Goal: Task Accomplishment & Management: Complete application form

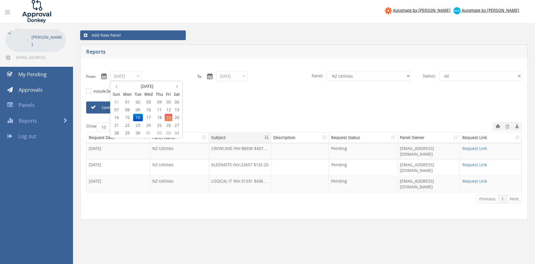
select select "number:13141"
click at [151, 110] on span "10" at bounding box center [148, 109] width 11 height 7
type input "[DATE]"
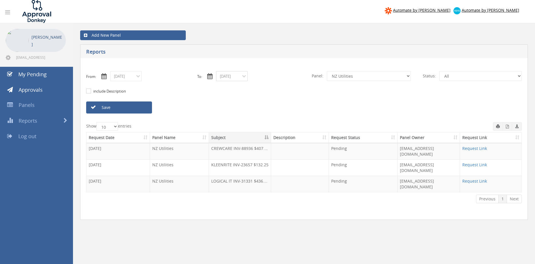
click at [225, 77] on input "[DATE]" at bounding box center [231, 76] width 31 height 10
click at [258, 108] on span "10" at bounding box center [254, 109] width 11 height 7
type input "[DATE]"
select select "number:9632"
click option "Suppliers" at bounding box center [0, 0] width 0 height 0
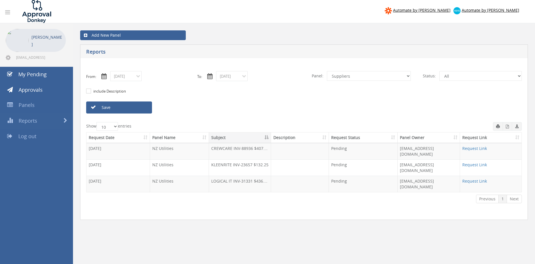
drag, startPoint x: 134, startPoint y: 106, endPoint x: 177, endPoint y: 108, distance: 42.7
click at [134, 106] on link "Save" at bounding box center [119, 107] width 66 height 12
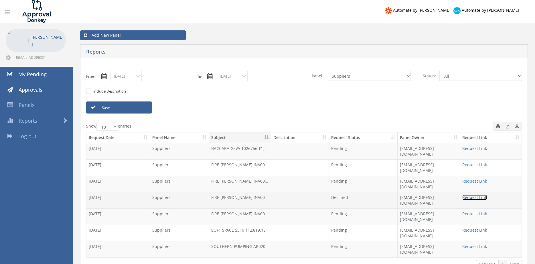
click at [464, 194] on link "Request Link" at bounding box center [474, 196] width 25 height 5
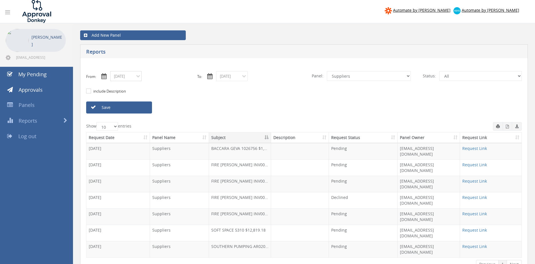
click at [134, 76] on input "[DATE]" at bounding box center [125, 76] width 31 height 10
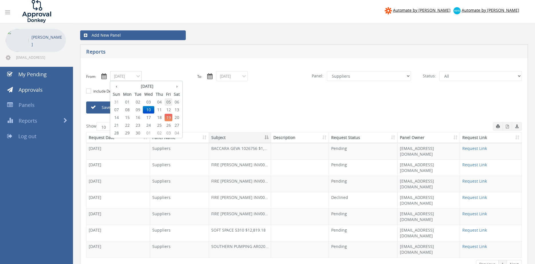
click at [167, 102] on span "05" at bounding box center [169, 101] width 8 height 7
type input "[DATE]"
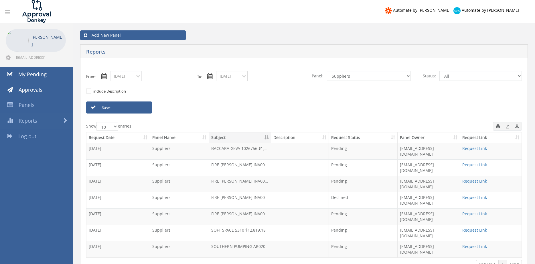
click at [230, 74] on input "[DATE]" at bounding box center [231, 76] width 31 height 10
click at [274, 101] on span "05" at bounding box center [274, 101] width 8 height 7
type input "[DATE]"
click at [327, 71] on select "All Alarm Credits RG - 3 NZ Utilities Cable and SAI Global NZ Alarms-1 NZ FX Pa…" at bounding box center [369, 76] width 84 height 10
select select "number:9739"
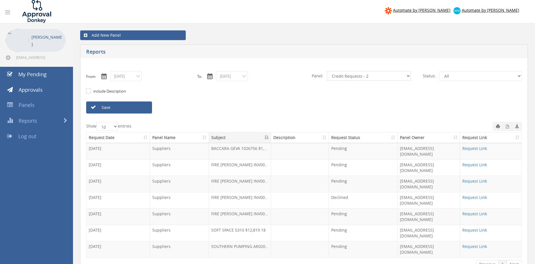
click option "Credit Requests - 2" at bounding box center [0, 0] width 0 height 0
click at [142, 108] on link "Save" at bounding box center [119, 107] width 66 height 12
click at [132, 76] on input "[DATE]" at bounding box center [125, 76] width 31 height 10
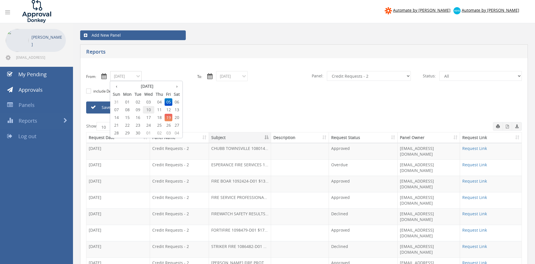
click at [150, 109] on span "10" at bounding box center [148, 109] width 11 height 7
type input "[DATE]"
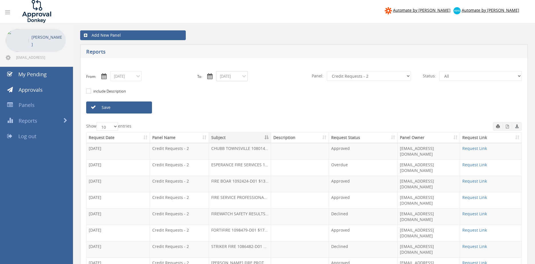
click at [225, 74] on input "[DATE]" at bounding box center [231, 76] width 31 height 10
click at [258, 109] on span "10" at bounding box center [254, 109] width 11 height 7
type input "[DATE]"
drag, startPoint x: 142, startPoint y: 106, endPoint x: 158, endPoint y: 107, distance: 15.5
click at [142, 107] on link "Save" at bounding box center [119, 107] width 66 height 12
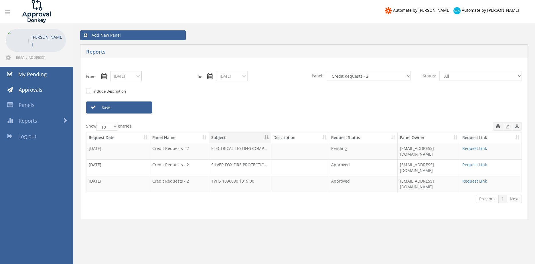
click at [131, 78] on input "[DATE]" at bounding box center [125, 76] width 31 height 10
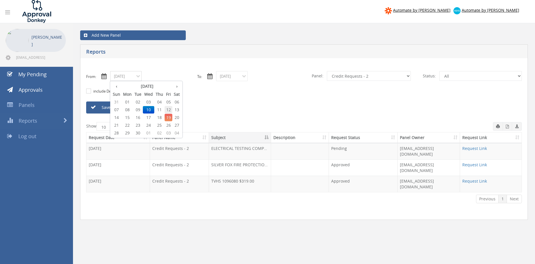
click at [169, 108] on span "12" at bounding box center [169, 109] width 8 height 7
type input "[DATE]"
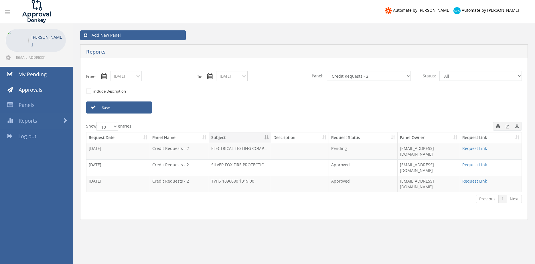
drag, startPoint x: 227, startPoint y: 76, endPoint x: 235, endPoint y: 80, distance: 9.1
click at [227, 76] on input "[DATE]" at bounding box center [231, 76] width 31 height 10
click at [277, 110] on span "12" at bounding box center [274, 109] width 8 height 7
type input "[DATE]"
click at [138, 106] on link "Save" at bounding box center [119, 107] width 66 height 12
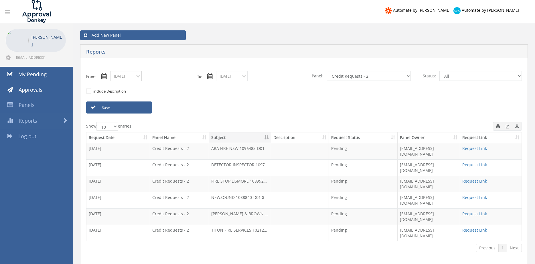
click at [120, 78] on input "[DATE]" at bounding box center [125, 76] width 31 height 10
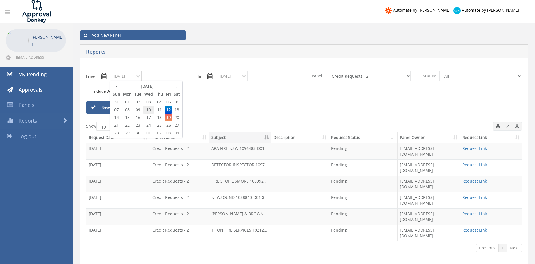
click at [152, 109] on span "10" at bounding box center [148, 109] width 11 height 7
type input "[DATE]"
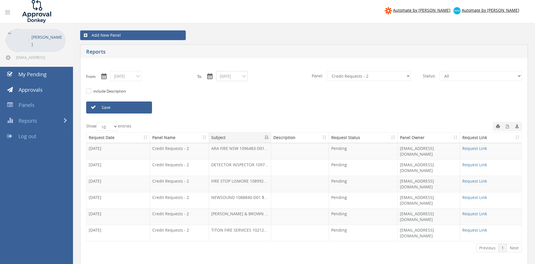
click at [224, 78] on input "[DATE]" at bounding box center [231, 76] width 31 height 10
click at [254, 110] on span "10" at bounding box center [254, 109] width 11 height 7
type input "[DATE]"
click at [327, 71] on select "All Alarm Credits RG - 3 NZ Utilities Cable and SAI Global NZ Alarms-1 NZ FX Pa…" at bounding box center [369, 76] width 84 height 10
select select "number:13144"
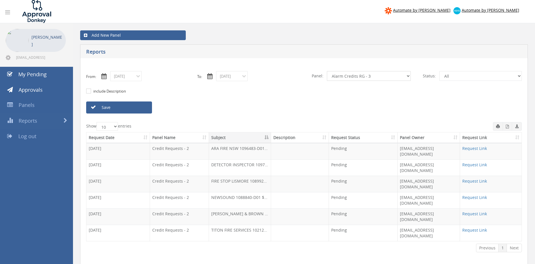
click option "Alarm Credits RG - 3" at bounding box center [0, 0] width 0 height 0
click at [143, 106] on link "Save" at bounding box center [119, 107] width 66 height 12
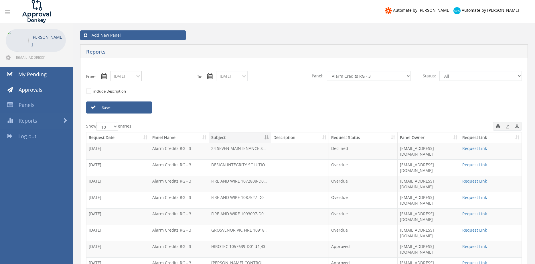
click at [126, 77] on input "[DATE]" at bounding box center [125, 76] width 31 height 10
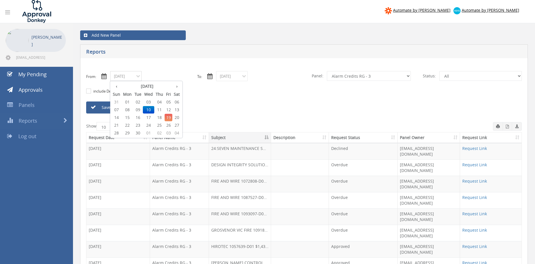
click at [140, 118] on span "16" at bounding box center [138, 117] width 10 height 7
type input "[DATE]"
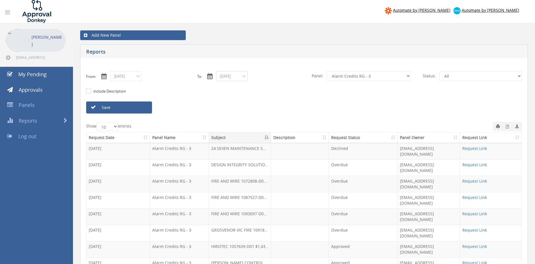
click at [223, 77] on input "[DATE]" at bounding box center [231, 76] width 31 height 10
click at [243, 118] on span "16" at bounding box center [244, 117] width 10 height 7
type input "[DATE]"
click at [327, 71] on select "All Alarm Credits RG - 3 NZ Utilities Cable and SAI Global NZ Alarms-1 NZ FX Pa…" at bounding box center [369, 76] width 84 height 10
select select "number:9680"
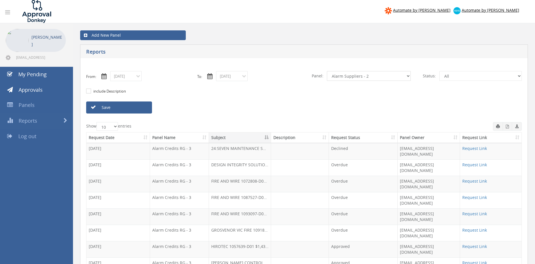
click option "Alarm Suppliers - 2" at bounding box center [0, 0] width 0 height 0
click at [144, 109] on link "Save" at bounding box center [119, 107] width 66 height 12
click at [507, 127] on icon "button" at bounding box center [507, 126] width 3 height 4
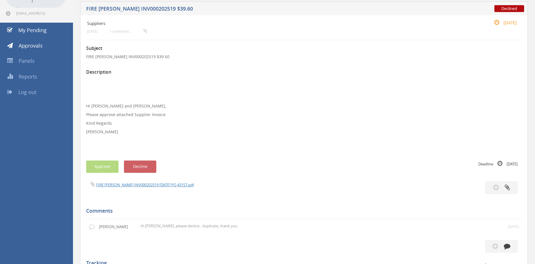
scroll to position [33, 0]
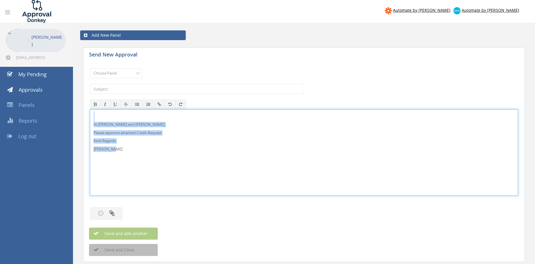
drag, startPoint x: 104, startPoint y: 143, endPoint x: 78, endPoint y: 114, distance: 38.3
click at [90, 114] on div "Hi [PERSON_NAME] and [PERSON_NAME], Please approve attached Credit Request Kind…" at bounding box center [304, 152] width 428 height 86
copy div "Hi [PERSON_NAME] and [PERSON_NAME], Please approve attached Credit Request Kind…"
click at [90, 68] on select "Choose Panel Alarm Credits RG - 3 NZ Utilities Cable and SAI Global NZ Alarms-1…" at bounding box center [116, 73] width 52 height 10
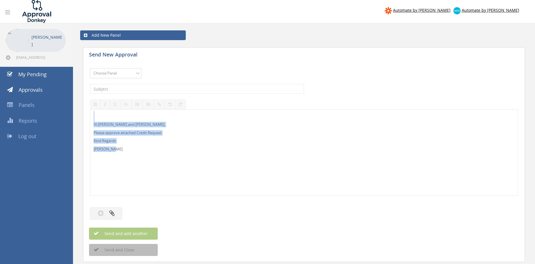
select select "9739"
click option "Credit Requests - 2" at bounding box center [0, 0] width 0 height 0
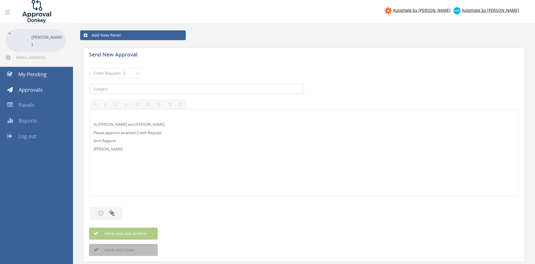
click at [159, 90] on input "text" at bounding box center [197, 89] width 214 height 10
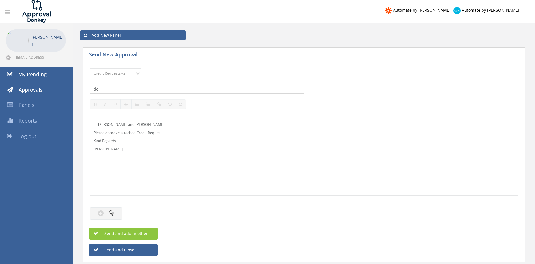
type input "d"
type input "EVERSAFE FIRE PROTECTION 1097535-D01 $313.44"
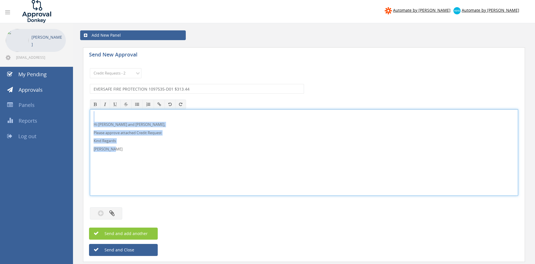
drag, startPoint x: 120, startPoint y: 152, endPoint x: 91, endPoint y: 118, distance: 44.7
click at [90, 114] on div "Hi Lee and Ben, Please approve attached Credit Request Kind Regards Pam Walker" at bounding box center [304, 152] width 428 height 86
copy div "Hi Lee and Ben, Please approve attached Credit Request Kind Regards Pam Walker"
click at [114, 210] on icon "button" at bounding box center [111, 212] width 5 height 7
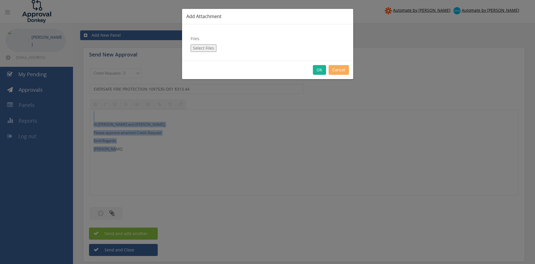
click at [206, 48] on button "Select Files" at bounding box center [204, 47] width 26 height 7
type input "C:\fakepath\EVERSAFE FIRE PROTECTION 1097535-D01.pdf"
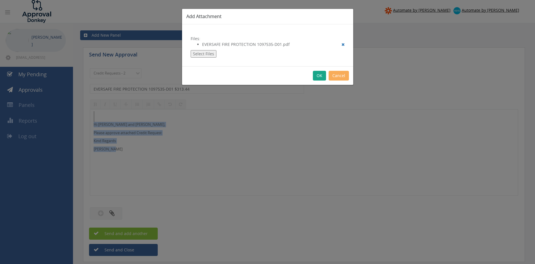
click at [320, 73] on button "OK" at bounding box center [319, 76] width 13 height 10
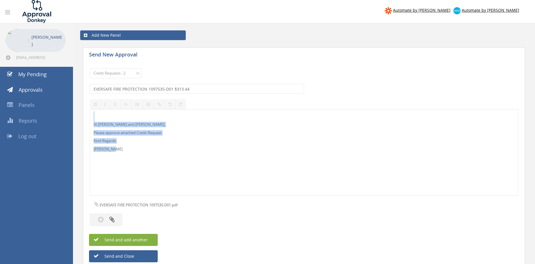
click at [153, 237] on button "Send and add another" at bounding box center [123, 239] width 69 height 12
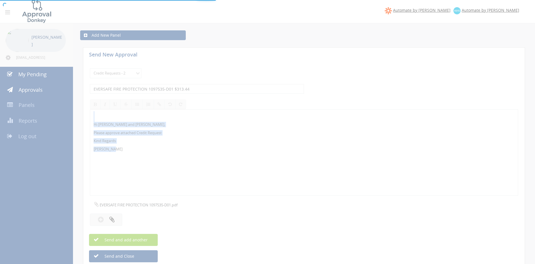
select select
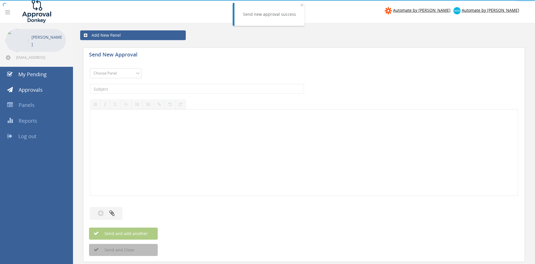
click at [90, 68] on select "Choose Panel Alarm Credits RG - 3 NZ Utilities Cable and SAI Global NZ Alarms-1…" at bounding box center [116, 73] width 52 height 10
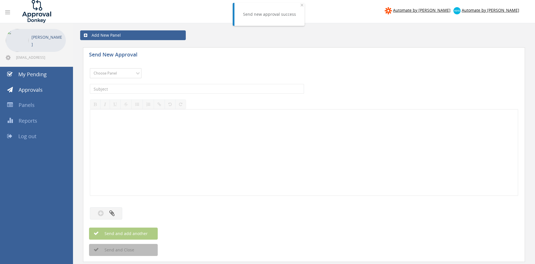
select select "9739"
click option "Credit Requests - 2" at bounding box center [0, 0] width 0 height 0
click at [155, 88] on input "text" at bounding box center [197, 89] width 214 height 10
type input "SENTRY FIRE 1090116-D01 $302.50"
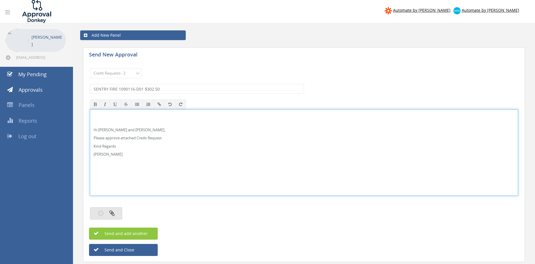
click at [116, 211] on button "button" at bounding box center [106, 213] width 32 height 12
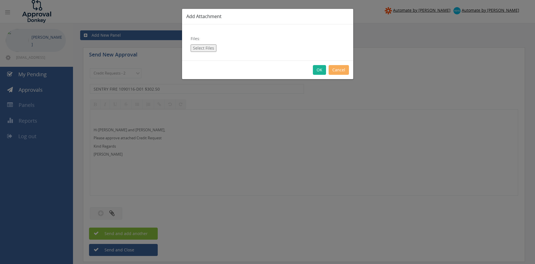
click at [205, 47] on button "Select Files" at bounding box center [204, 47] width 26 height 7
type input "C:\fakepath\SENTRY 1090116-D01.pdf"
click at [206, 48] on button "Select Files" at bounding box center [204, 47] width 26 height 7
type input "C:\fakepath\SENTRY 1090116-D01.pdf"
click at [338, 71] on button "Cancel" at bounding box center [338, 70] width 20 height 10
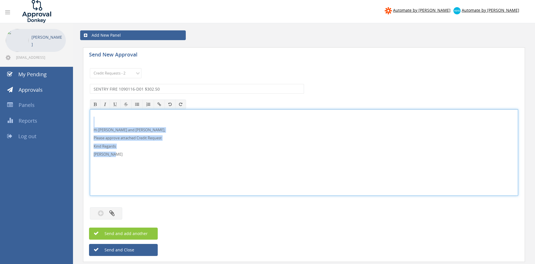
drag, startPoint x: 124, startPoint y: 158, endPoint x: 83, endPoint y: 122, distance: 55.0
click at [90, 118] on div "Hi Lee and Ben, Please approve attached Credit Request Kind Regards Pam Walker" at bounding box center [304, 152] width 428 height 86
copy div "Hi Lee and Ben, Please approve attached Credit Request Kind Regards Pam Walker"
click at [114, 214] on icon "button" at bounding box center [111, 212] width 5 height 7
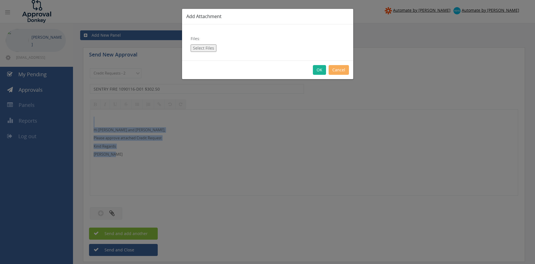
click at [209, 47] on button "Select Files" at bounding box center [204, 47] width 26 height 7
type input "C:\fakepath\SENTRY 1090116-D01.pdf"
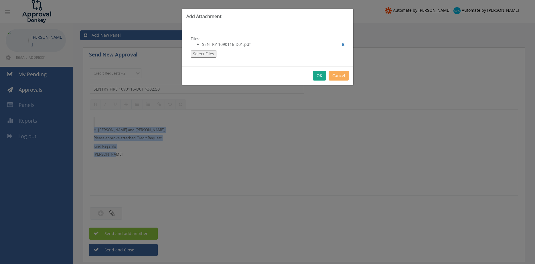
click at [320, 78] on button "OK" at bounding box center [319, 76] width 13 height 10
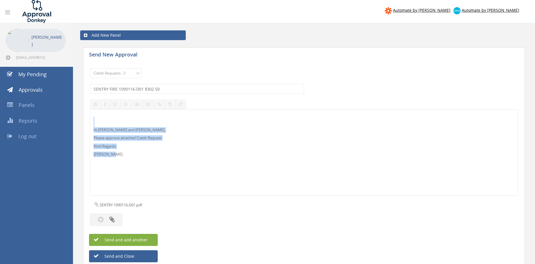
click at [144, 240] on span "Send and add another" at bounding box center [120, 239] width 56 height 5
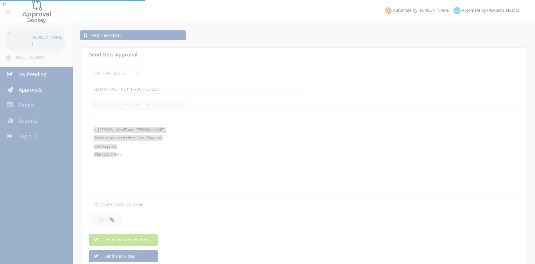
select select
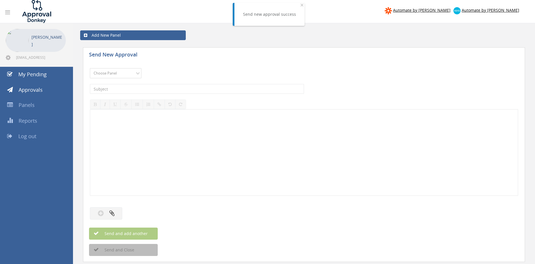
select select "9739"
click option "Credit Requests - 2" at bounding box center [0, 0] width 0 height 0
click at [147, 90] on input "text" at bounding box center [197, 89] width 214 height 10
type input "TRINITY FIRE 1097601-D01 $124.08"
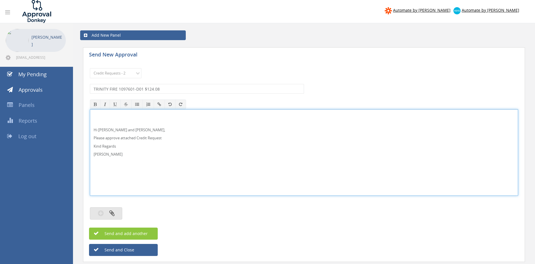
click at [113, 213] on icon "button" at bounding box center [111, 212] width 5 height 7
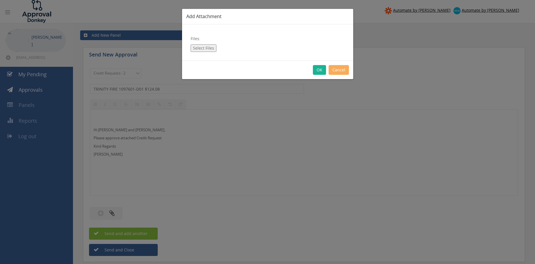
click at [204, 49] on button "Select Files" at bounding box center [204, 47] width 26 height 7
type input "C:\fakepath\TRINITY 1097601-D01.pdf"
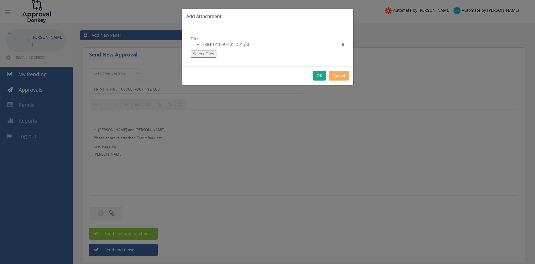
click at [320, 76] on button "OK" at bounding box center [319, 76] width 13 height 10
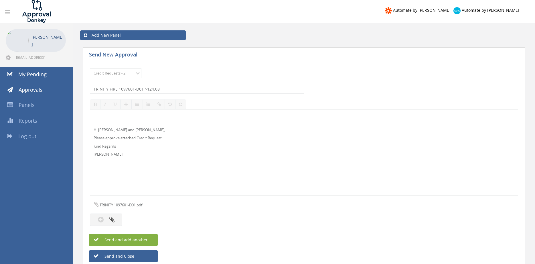
click at [151, 241] on button "Send and add another" at bounding box center [123, 239] width 69 height 12
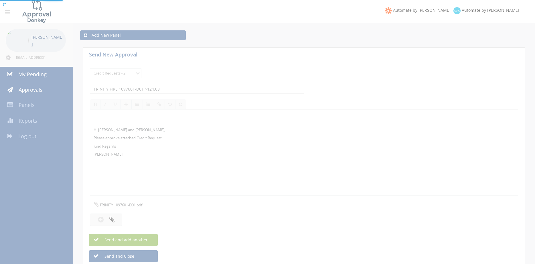
select select
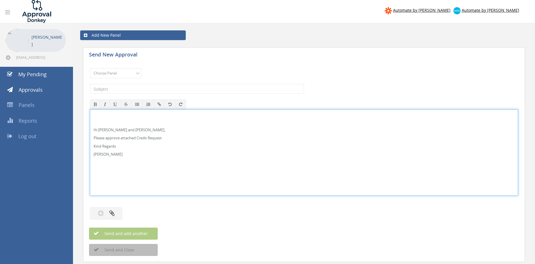
drag, startPoint x: 106, startPoint y: 130, endPoint x: 110, endPoint y: 124, distance: 7.7
click at [105, 130] on p "Hi Lee and Ben," at bounding box center [304, 129] width 421 height 5
drag, startPoint x: 85, startPoint y: 139, endPoint x: 84, endPoint y: 121, distance: 18.3
click at [90, 118] on div "Hi Lee, Rob and Ben, Please approve attached Credit Request Kind Regards Pam Wa…" at bounding box center [304, 152] width 428 height 86
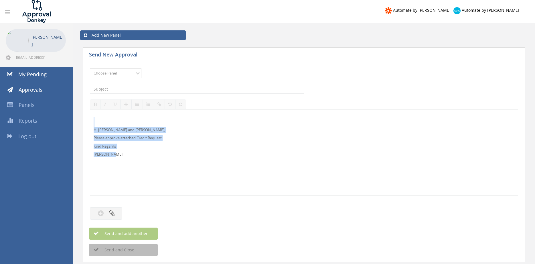
select select "13144"
click option "Alarm Credits RG - 3" at bounding box center [0, 0] width 0 height 0
click at [124, 90] on input "text" at bounding box center [197, 89] width 214 height 10
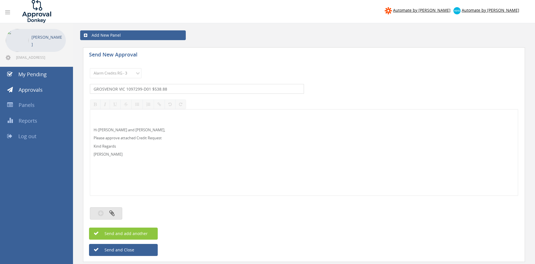
type input "GROSVENOR VIC 1097299-D01 $538.88"
click at [119, 208] on button "button" at bounding box center [106, 213] width 32 height 12
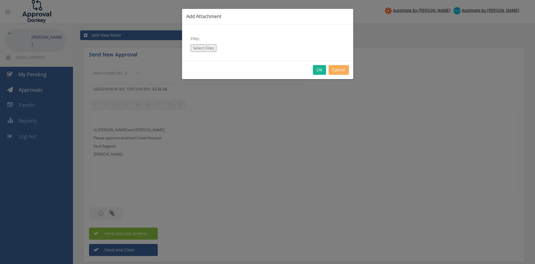
click at [201, 51] on button "Select Files" at bounding box center [204, 47] width 26 height 7
type input "C:\fakepath\GROSVENOR VIC 1097299-D01.pdf"
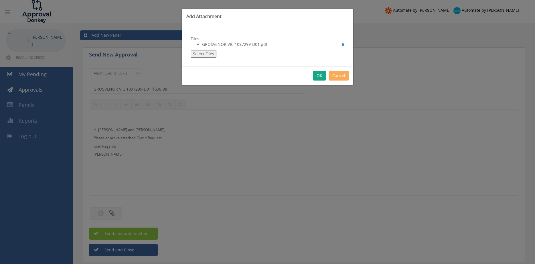
click at [317, 74] on button "OK" at bounding box center [319, 76] width 13 height 10
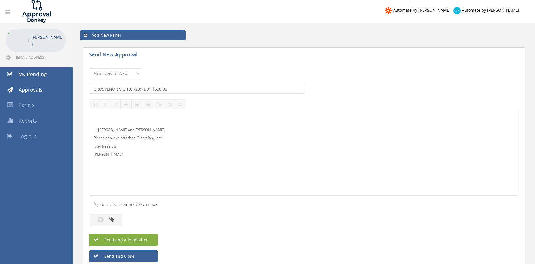
click at [134, 240] on span "Send and add another" at bounding box center [120, 239] width 56 height 5
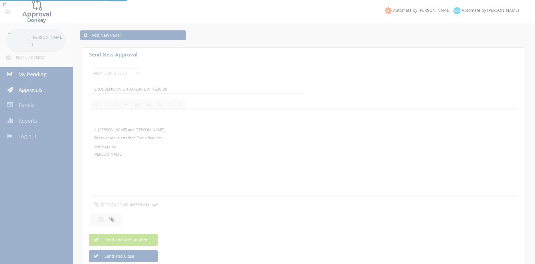
select select
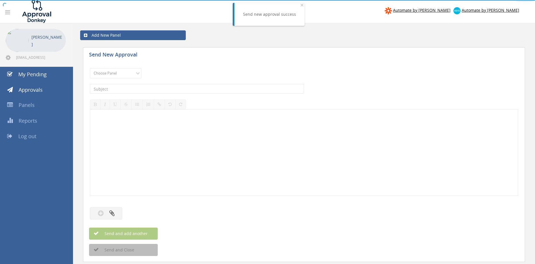
drag, startPoint x: 134, startPoint y: 123, endPoint x: 138, endPoint y: 123, distance: 4.9
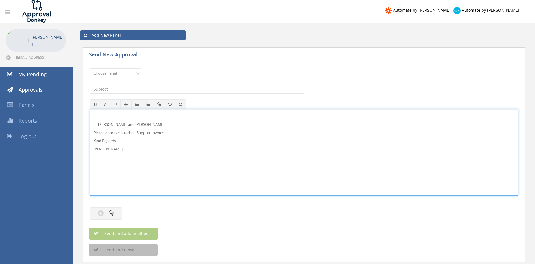
drag, startPoint x: 100, startPoint y: 124, endPoint x: 153, endPoint y: 117, distance: 53.6
click at [100, 123] on p "Hi Paul and Ben," at bounding box center [304, 124] width 421 height 5
click at [90, 114] on div "Hi Rob, Please approve attached Supplier Invoice. Kind Regards Pam Walker" at bounding box center [304, 152] width 428 height 86
click at [90, 68] on select "Choose Panel Alarm Credits RG - 3 NZ Utilities Cable and SAI Global NZ Alarms-1…" at bounding box center [116, 73] width 52 height 10
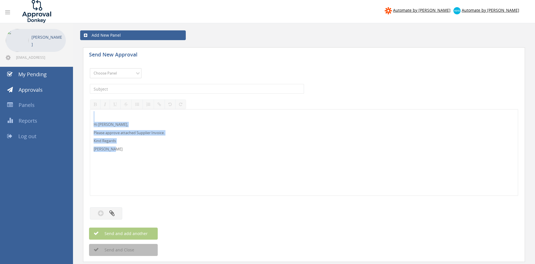
select select "9680"
click option "Alarm Suppliers - 2" at bounding box center [0, 0] width 0 height 0
click at [154, 88] on input "text" at bounding box center [197, 89] width 214 height 10
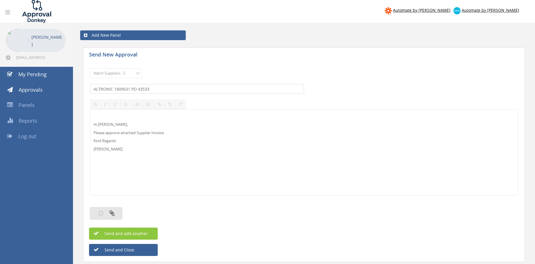
type input "ALTRONIC 1809631 PO 43533"
click at [115, 213] on button "button" at bounding box center [106, 213] width 32 height 12
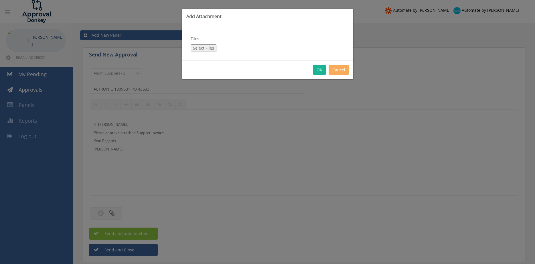
click at [197, 48] on button "Select Files" at bounding box center [204, 47] width 26 height 7
type input "C:\fakepath\ALTRONIC 1809631 18.09.25 PO 43533.pdf"
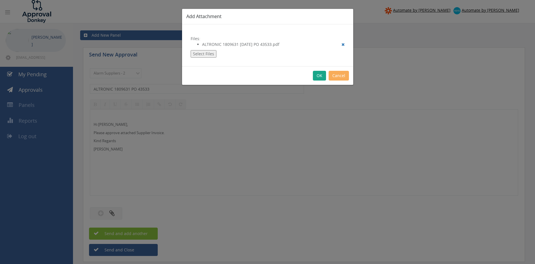
drag, startPoint x: 320, startPoint y: 78, endPoint x: 332, endPoint y: 94, distance: 19.9
click at [320, 78] on button "OK" at bounding box center [319, 76] width 13 height 10
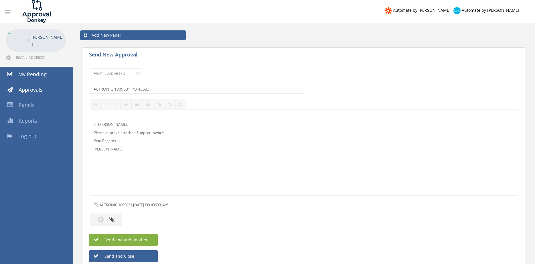
click at [148, 238] on button "Send and add another" at bounding box center [123, 239] width 69 height 12
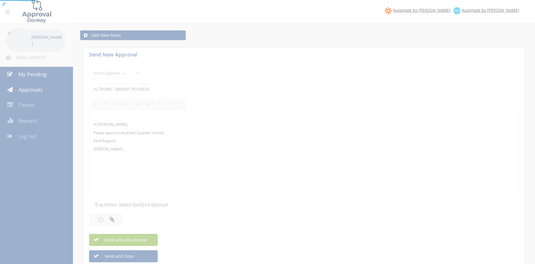
select select
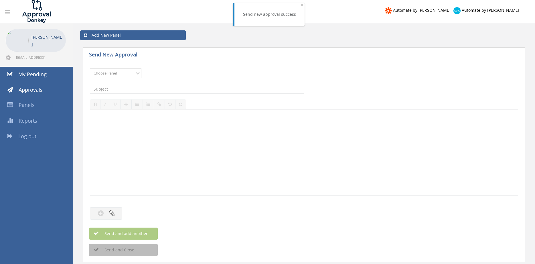
select select "9680"
click option "Alarm Suppliers - 2" at bounding box center [0, 0] width 0 height 0
click at [169, 88] on input "text" at bounding box center [197, 89] width 214 height 10
type input "ALTRONIC 1809236 PO 43490"
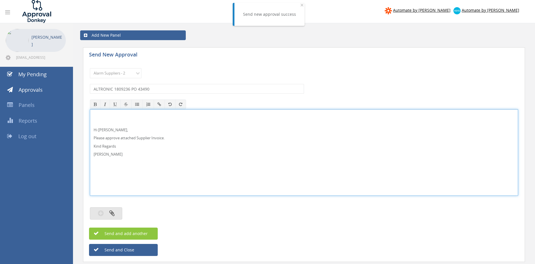
click at [119, 214] on button "button" at bounding box center [106, 213] width 32 height 12
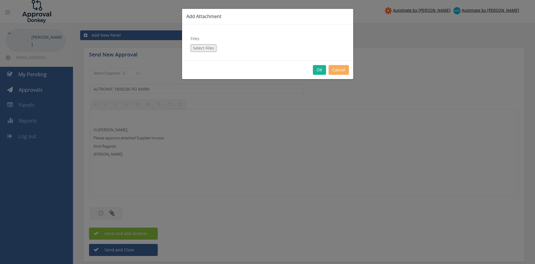
click at [212, 48] on button "Select Files" at bounding box center [204, 47] width 26 height 7
type input "C:\fakepath\ALTRONIC 1809236 16.09.25 PO 43490.pdf"
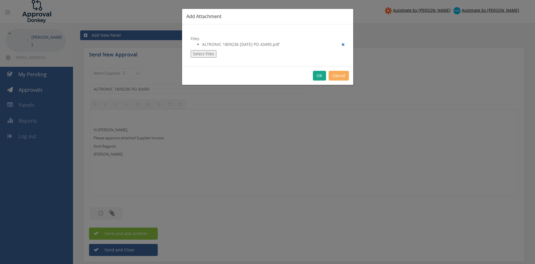
click at [319, 76] on button "OK" at bounding box center [319, 76] width 13 height 10
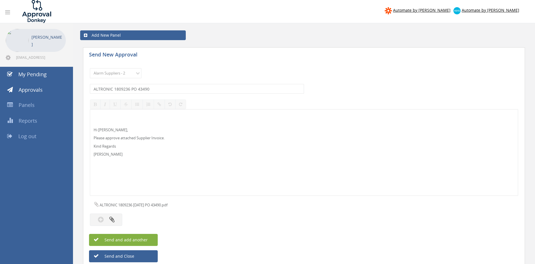
click at [142, 236] on button "Send and add another" at bounding box center [123, 239] width 69 height 12
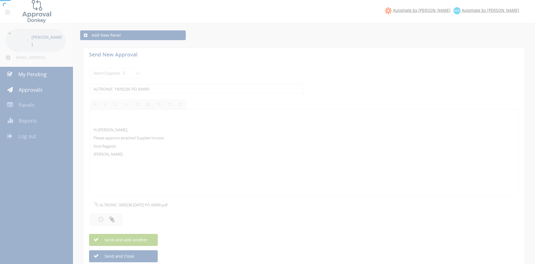
select select
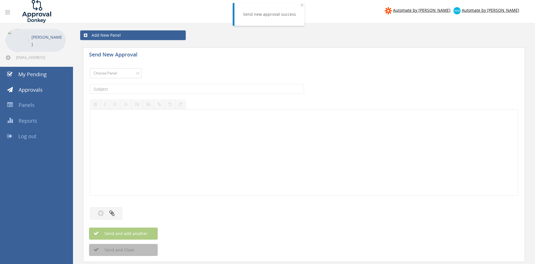
select select "9680"
click option "Alarm Suppliers - 2" at bounding box center [0, 0] width 0 height 0
click at [162, 88] on input "text" at bounding box center [197, 89] width 214 height 10
type input "ALTRONIC 1808923 PO 43456"
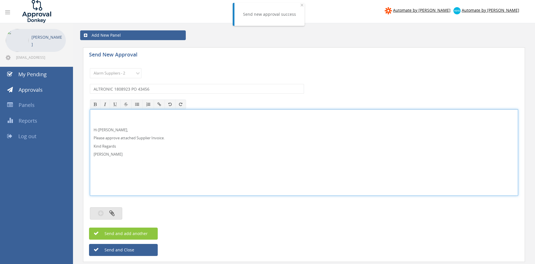
click at [115, 214] on button "button" at bounding box center [106, 213] width 32 height 12
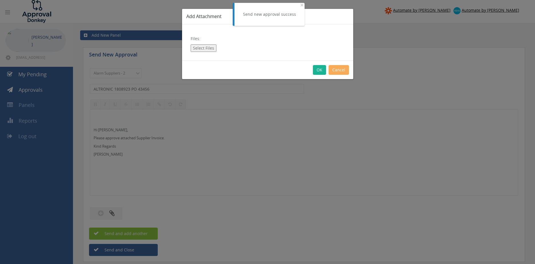
click at [202, 49] on button "Select Files" at bounding box center [204, 47] width 26 height 7
type input "C:\fakepath\ALTRONIC 1808923 15.09.25 PO 43456.pdf"
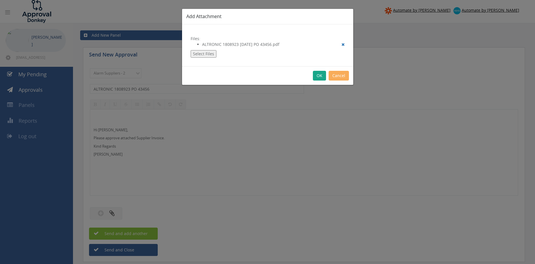
click at [319, 75] on button "OK" at bounding box center [319, 76] width 13 height 10
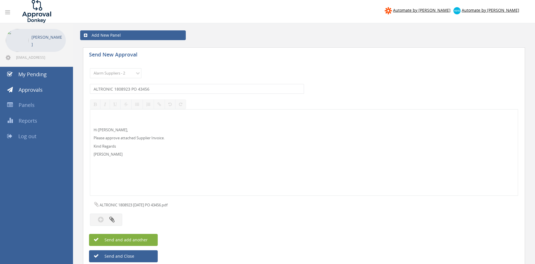
click at [151, 239] on button "Send and add another" at bounding box center [123, 239] width 69 height 12
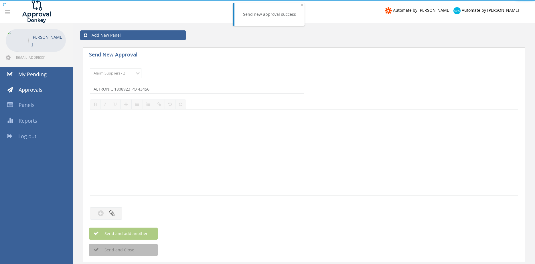
select select
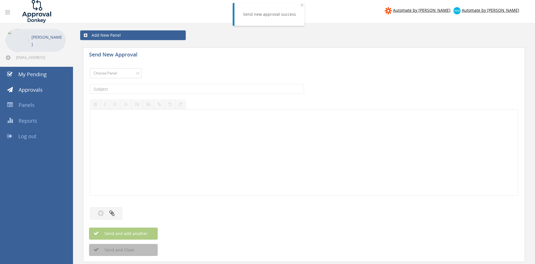
select select "9680"
click option "Alarm Suppliers - 2" at bounding box center [0, 0] width 0 height 0
click at [161, 89] on input "text" at bounding box center [197, 89] width 214 height 10
type input "ALTORNIC 1808812 PO 43455"
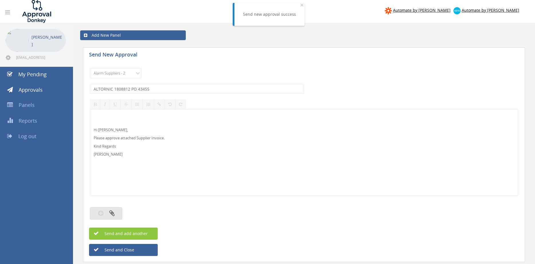
click at [118, 213] on button "button" at bounding box center [106, 213] width 32 height 12
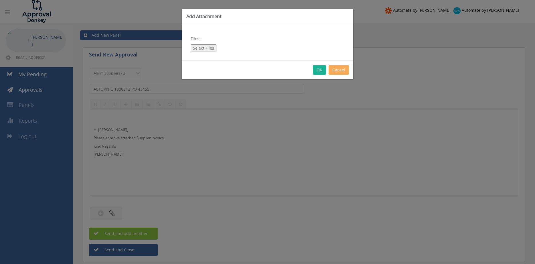
click at [203, 50] on button "Select Files" at bounding box center [204, 47] width 26 height 7
type input "C:\fakepath\ALTRONIC 1808812 12.09.25 PO 43455.pdf"
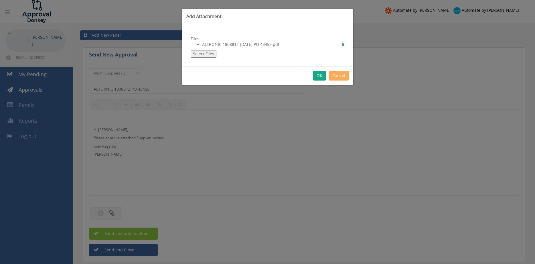
click at [317, 78] on button "OK" at bounding box center [319, 76] width 13 height 10
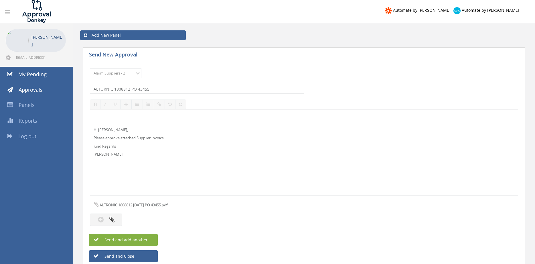
click at [149, 239] on button "Send and add another" at bounding box center [123, 239] width 69 height 12
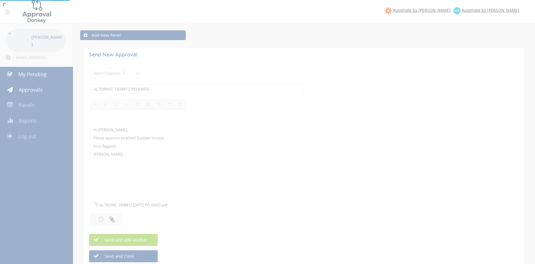
select select
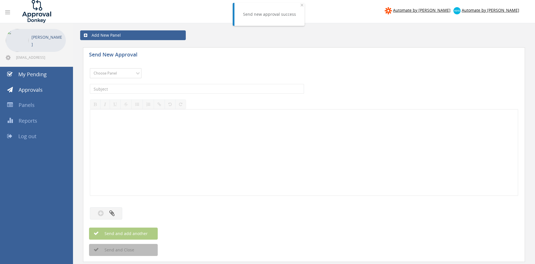
select select "9680"
click option "Alarm Suppliers - 2" at bounding box center [0, 0] width 0 height 0
click at [178, 88] on input "text" at bounding box center [197, 89] width 214 height 10
type input "ALTRONIC 1808699 PO 43451"
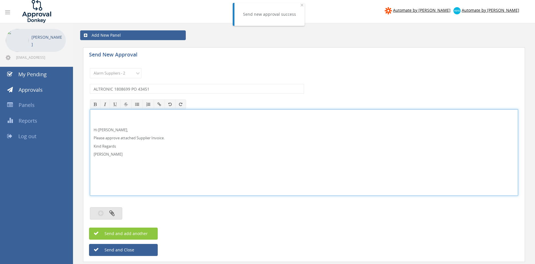
click at [113, 213] on icon "button" at bounding box center [111, 212] width 5 height 7
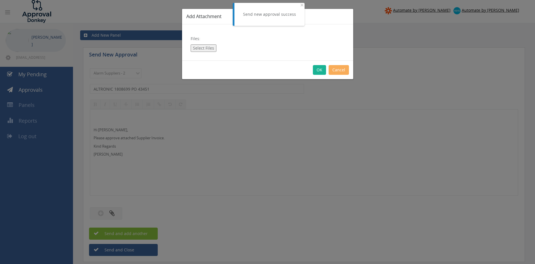
click at [202, 46] on button "Select Files" at bounding box center [204, 47] width 26 height 7
type input "C:\fakepath\ALTRONIC 1808699 12.09.25 PO 43451.pdf"
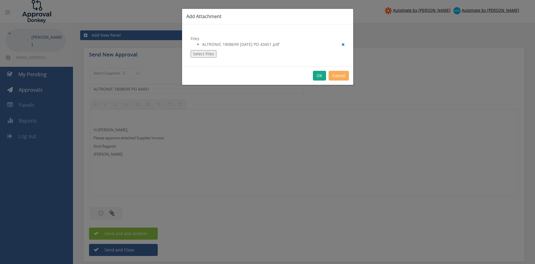
click at [320, 76] on button "OK" at bounding box center [319, 76] width 13 height 10
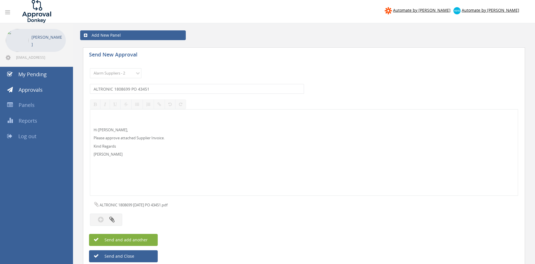
click at [147, 239] on button "Send and add another" at bounding box center [123, 239] width 69 height 12
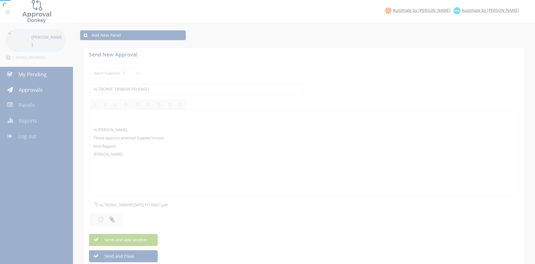
select select
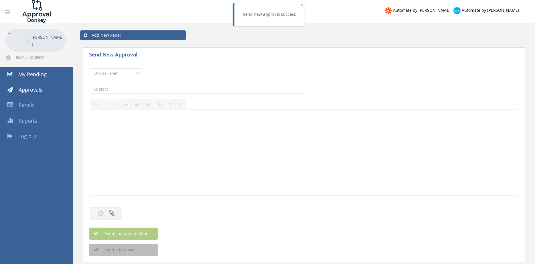
select select "9680"
click option "Alarm Suppliers - 2" at bounding box center [0, 0] width 0 height 0
click at [168, 88] on input "text" at bounding box center [197, 89] width 214 height 10
type input "ALTRONIC 1808614 PO 43359"
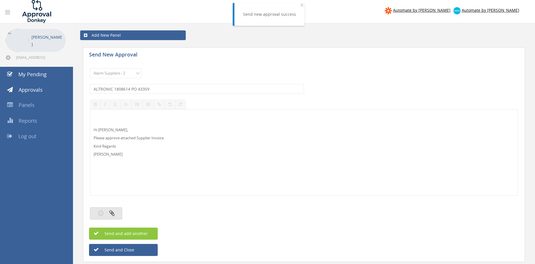
click at [116, 218] on button "button" at bounding box center [106, 213] width 32 height 12
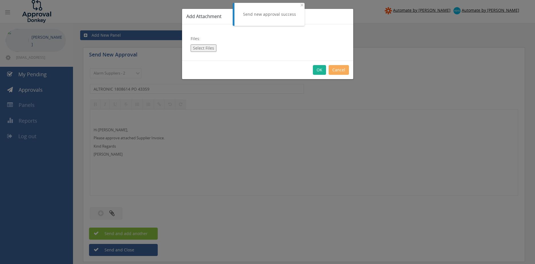
click at [201, 49] on button "Select Files" at bounding box center [204, 47] width 26 height 7
type input "C:\fakepath\ALTRONIC 1808614 12.09.25 PO 43359.pdf"
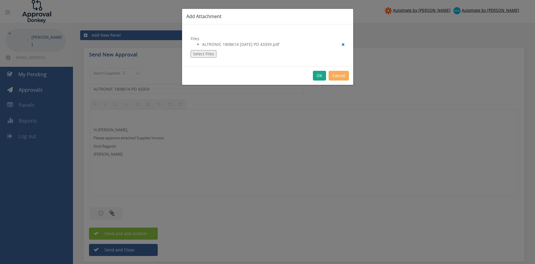
click at [319, 74] on button "OK" at bounding box center [319, 76] width 13 height 10
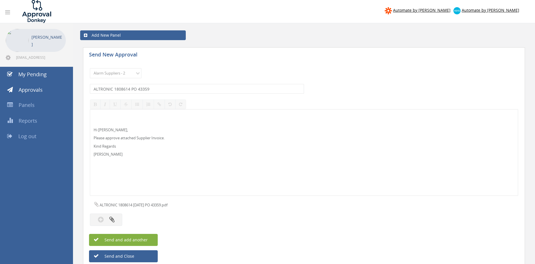
click at [154, 238] on button "Send and add another" at bounding box center [123, 239] width 69 height 12
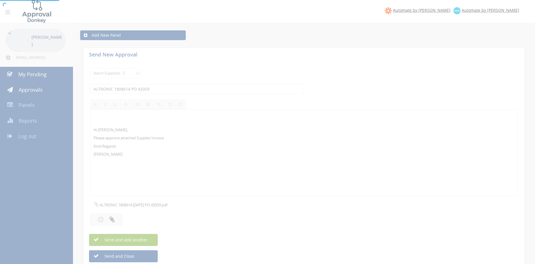
select select
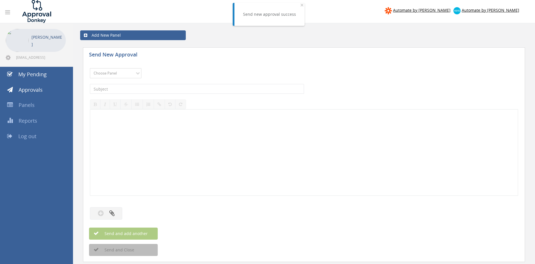
click at [90, 68] on select "Choose Panel Alarm Credits RG - 3 NZ Utilities Cable and SAI Global NZ Alarms-1…" at bounding box center [116, 73] width 52 height 10
select select "9680"
click option "Alarm Suppliers - 2" at bounding box center [0, 0] width 0 height 0
click at [159, 90] on input "text" at bounding box center [197, 89] width 214 height 10
type input "ALTRONIC 1808468 PO 43440"
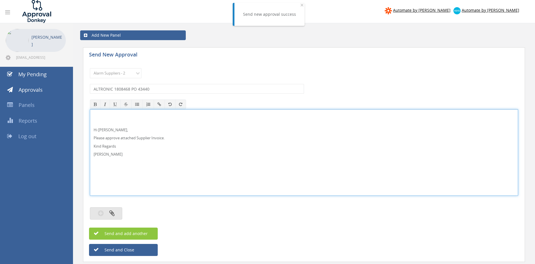
click at [108, 215] on button "button" at bounding box center [106, 213] width 32 height 12
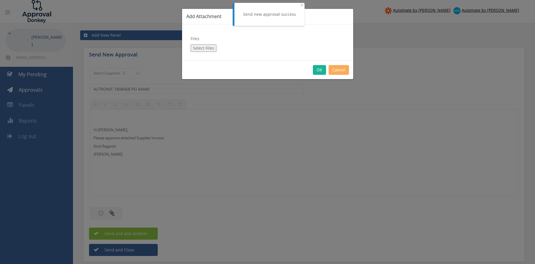
click at [206, 51] on button "Select Files" at bounding box center [204, 47] width 26 height 7
type input "C:\fakepath\ALTRONIC 1808468 11.09.25 PO 43440.pdf"
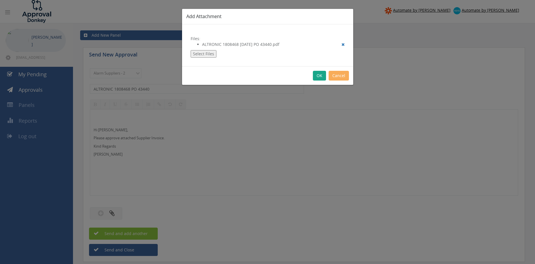
click at [321, 75] on button "OK" at bounding box center [319, 76] width 13 height 10
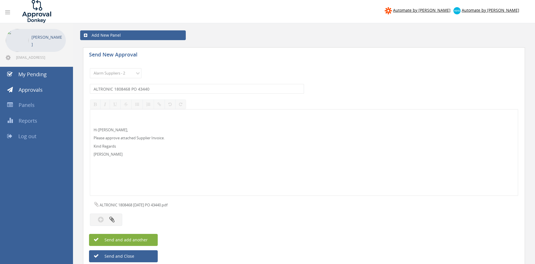
click at [150, 239] on button "Send and add another" at bounding box center [123, 239] width 69 height 12
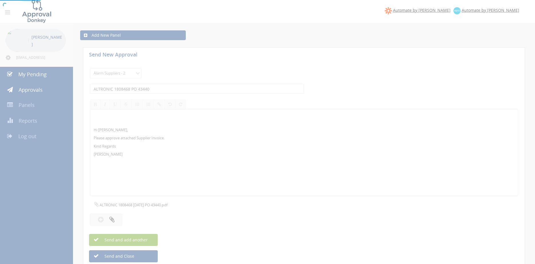
select select
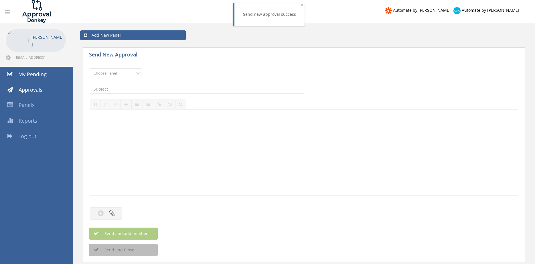
select select "9680"
click option "Alarm Suppliers - 2" at bounding box center [0, 0] width 0 height 0
click at [155, 91] on input "text" at bounding box center [197, 89] width 214 height 10
type input "ALTRONIC 1807667 PO 43358"
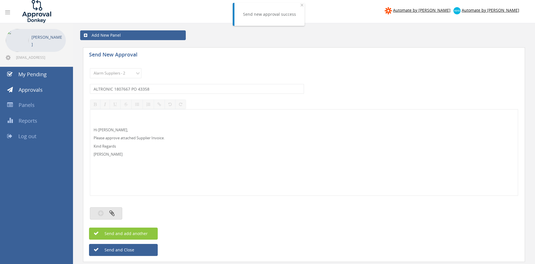
click at [115, 214] on button "button" at bounding box center [106, 213] width 32 height 12
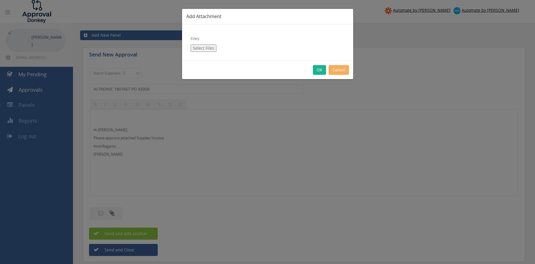
click at [209, 49] on button "Select Files" at bounding box center [204, 47] width 26 height 7
type input "C:\fakepath\ALTRONIC 1807667 08.09.25 PO 43358.pdf"
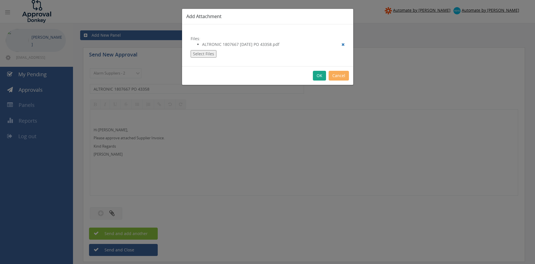
click at [320, 78] on button "OK" at bounding box center [319, 76] width 13 height 10
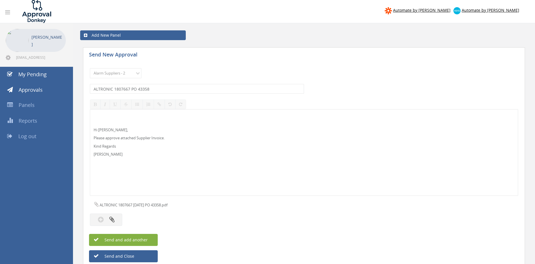
click at [146, 238] on span "Send and add another" at bounding box center [120, 239] width 56 height 5
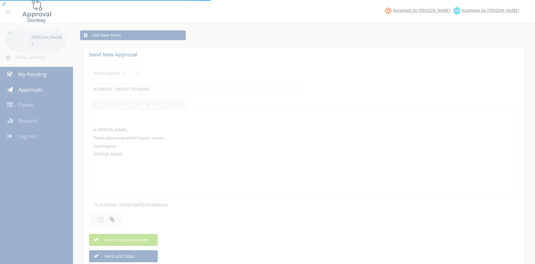
select select
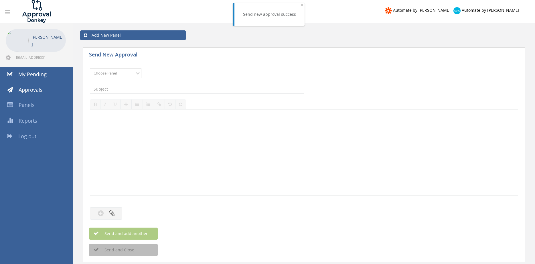
select select "9680"
click option "Alarm Suppliers - 2" at bounding box center [0, 0] width 0 height 0
click at [160, 88] on input "text" at bounding box center [197, 89] width 214 height 10
type input "ALTRONIC 1807636 PO 43349"
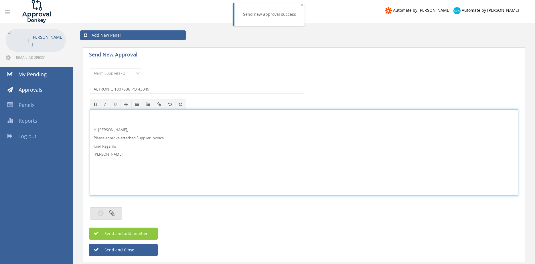
click at [117, 212] on button "button" at bounding box center [106, 213] width 32 height 12
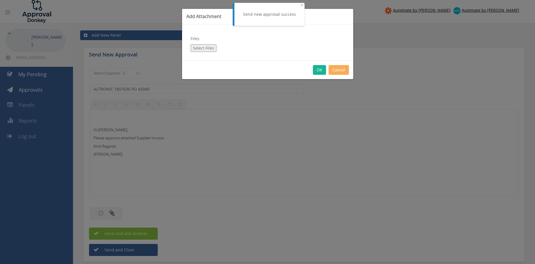
click at [203, 48] on button "Select Files" at bounding box center [204, 47] width 26 height 7
type input "C:\fakepath\ALTRONIC 1807636 09.09.25 PO 43349.pdf"
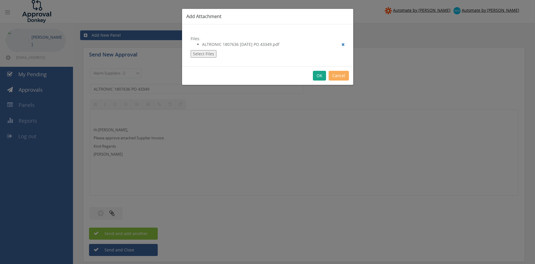
click at [320, 74] on button "OK" at bounding box center [319, 76] width 13 height 10
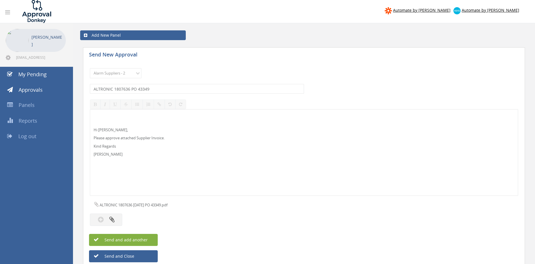
click at [143, 238] on span "Send and add another" at bounding box center [120, 239] width 56 height 5
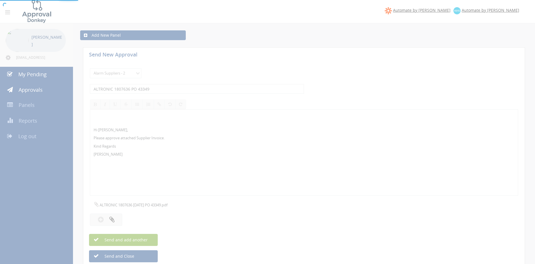
select select
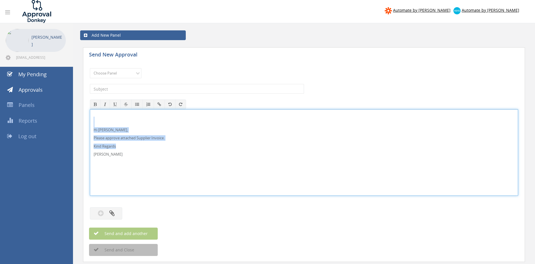
drag, startPoint x: 108, startPoint y: 157, endPoint x: 91, endPoint y: 130, distance: 31.9
click at [90, 122] on div "Hi Rob, Please approve attached Supplier Invoice. Kind Regards Pam Walker" at bounding box center [304, 152] width 428 height 86
copy div "Hi Rob, Please approve attached Supplier Invoice. Kind Regards"
click at [90, 68] on select "Choose Panel Alarm Credits RG - 3 NZ Utilities Cable and SAI Global NZ Alarms-1…" at bounding box center [116, 73] width 52 height 10
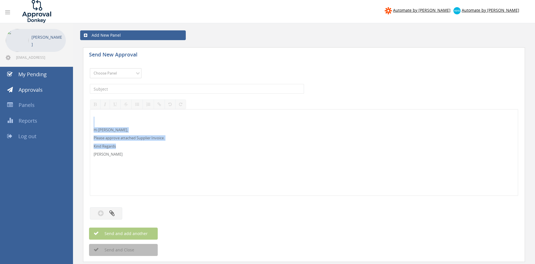
select select "9680"
click option "Alarm Suppliers - 2" at bounding box center [0, 0] width 0 height 0
click at [157, 89] on input "text" at bounding box center [197, 89] width 214 height 10
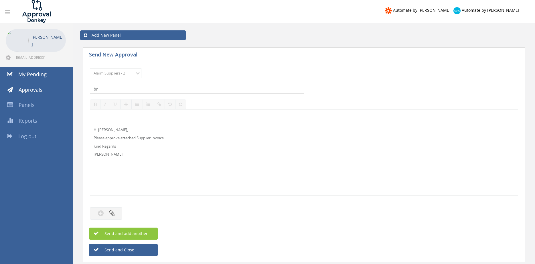
type input "b"
type input "BROOKS 385545 PO 43450"
click at [112, 213] on icon "button" at bounding box center [111, 212] width 5 height 7
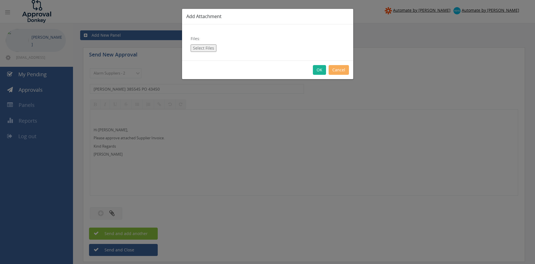
click at [212, 48] on button "Select Files" at bounding box center [204, 47] width 26 height 7
type input "C:\fakepath\BROOKS - 385545 12.09.25 PO 43450.pdf"
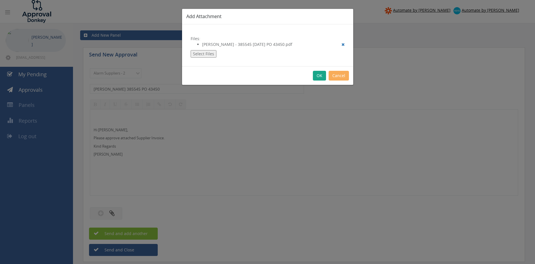
click at [319, 75] on button "OK" at bounding box center [319, 76] width 13 height 10
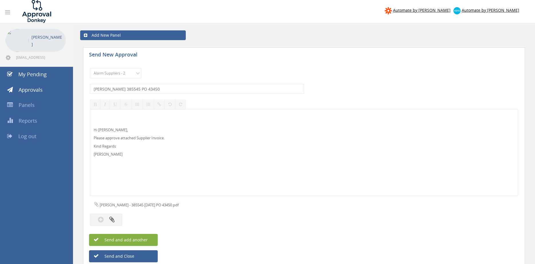
click at [151, 238] on button "Send and add another" at bounding box center [123, 239] width 69 height 12
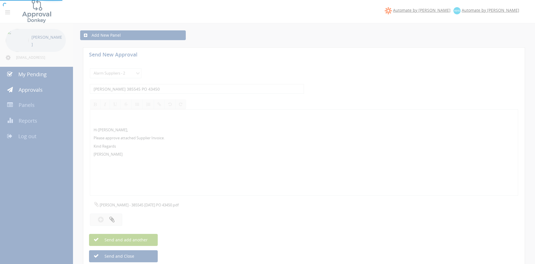
select select
